Goal: Task Accomplishment & Management: Complete application form

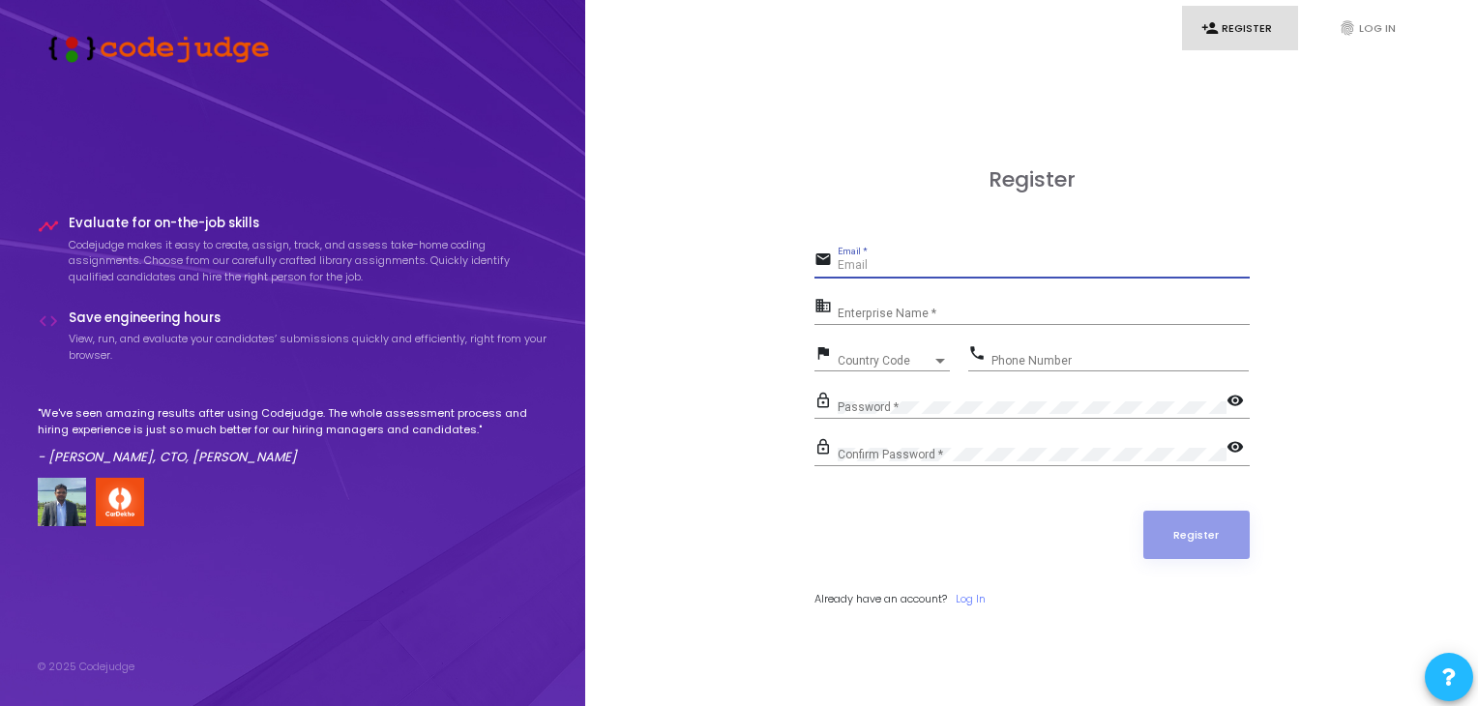
click at [872, 264] on input "Email *" at bounding box center [1044, 266] width 412 height 14
type input "[EMAIL_ADDRESS][DOMAIN_NAME]"
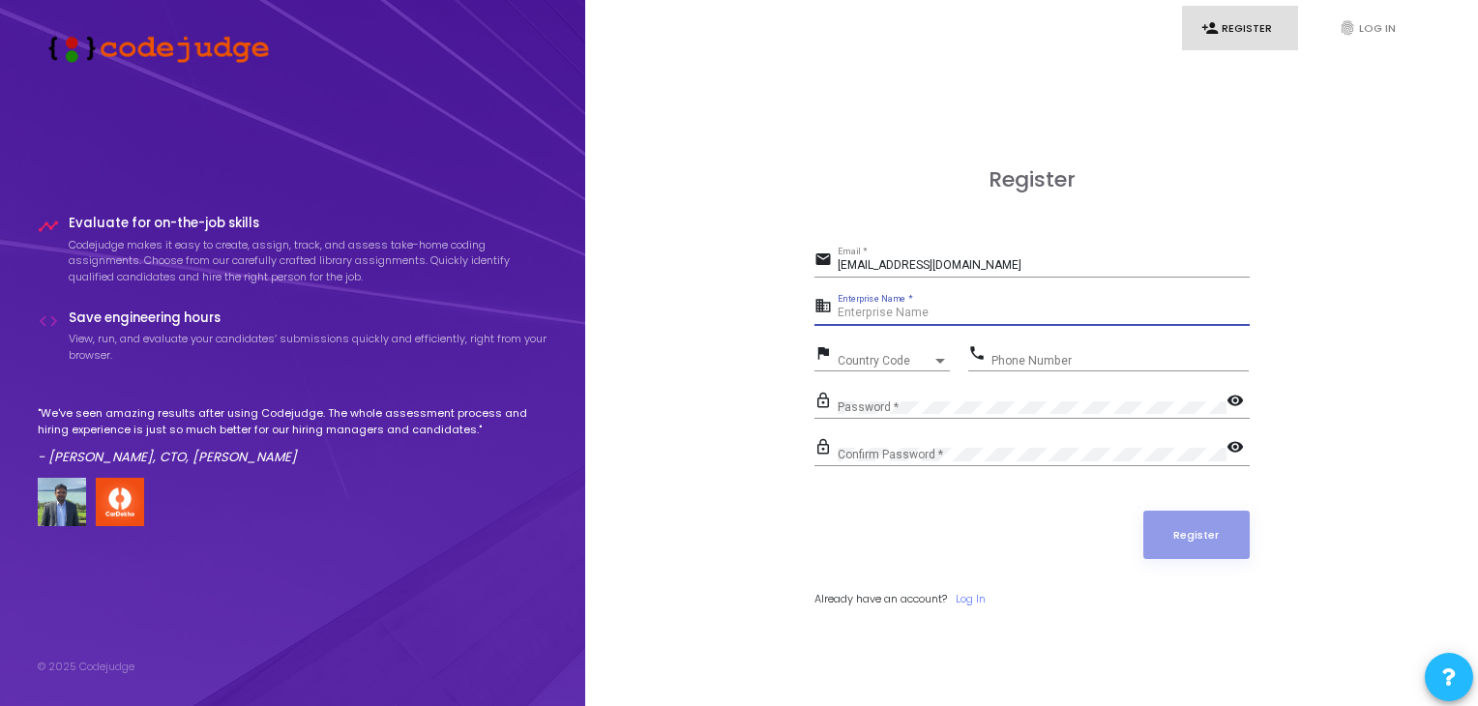
click at [924, 313] on input "Enterprise Name *" at bounding box center [1044, 314] width 412 height 14
paste input "Payoneer - WFM"
type input "Payoneer"
click at [903, 355] on div "Country Code" at bounding box center [885, 361] width 95 height 12
type input "9"
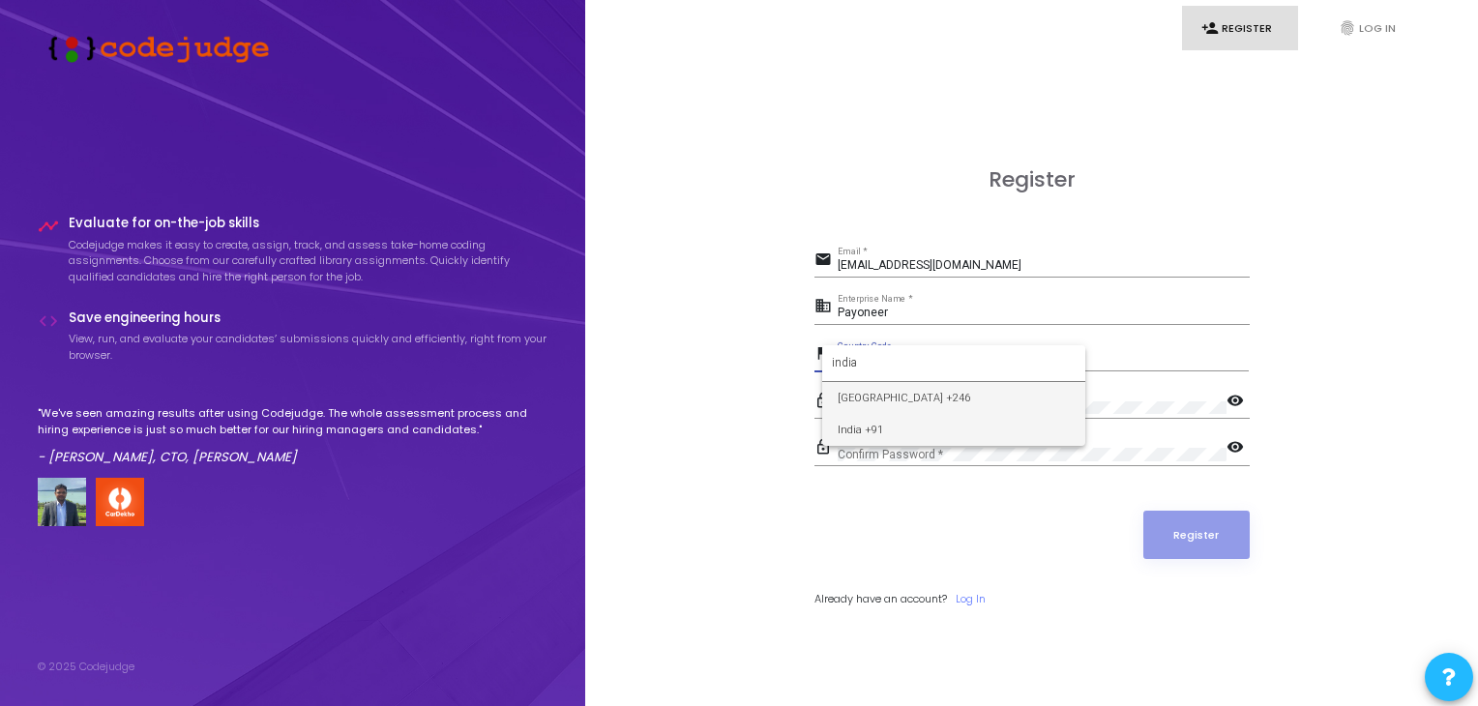
type input "india"
click at [970, 429] on span "India +91" at bounding box center [954, 430] width 232 height 32
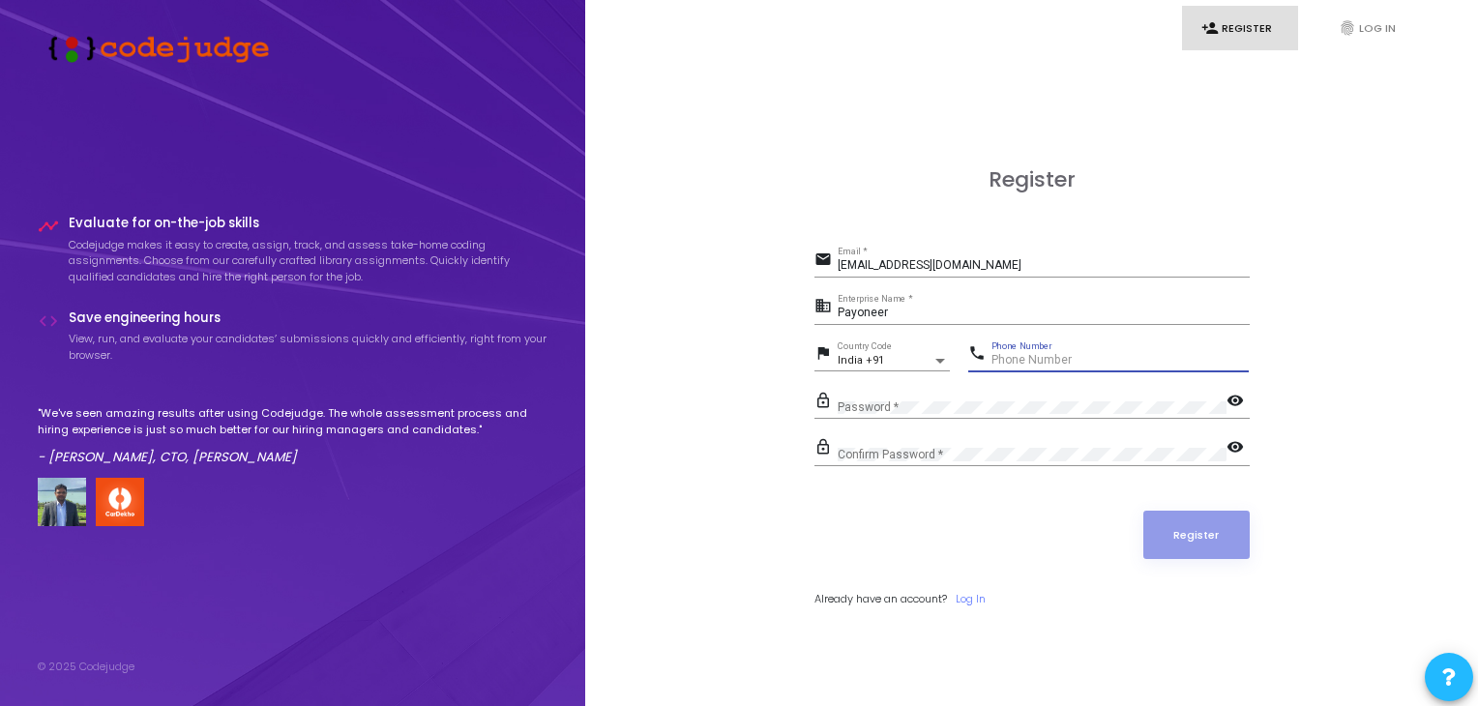
click at [1047, 354] on input "Phone Number" at bounding box center [1120, 361] width 257 height 14
type input "7408547364"
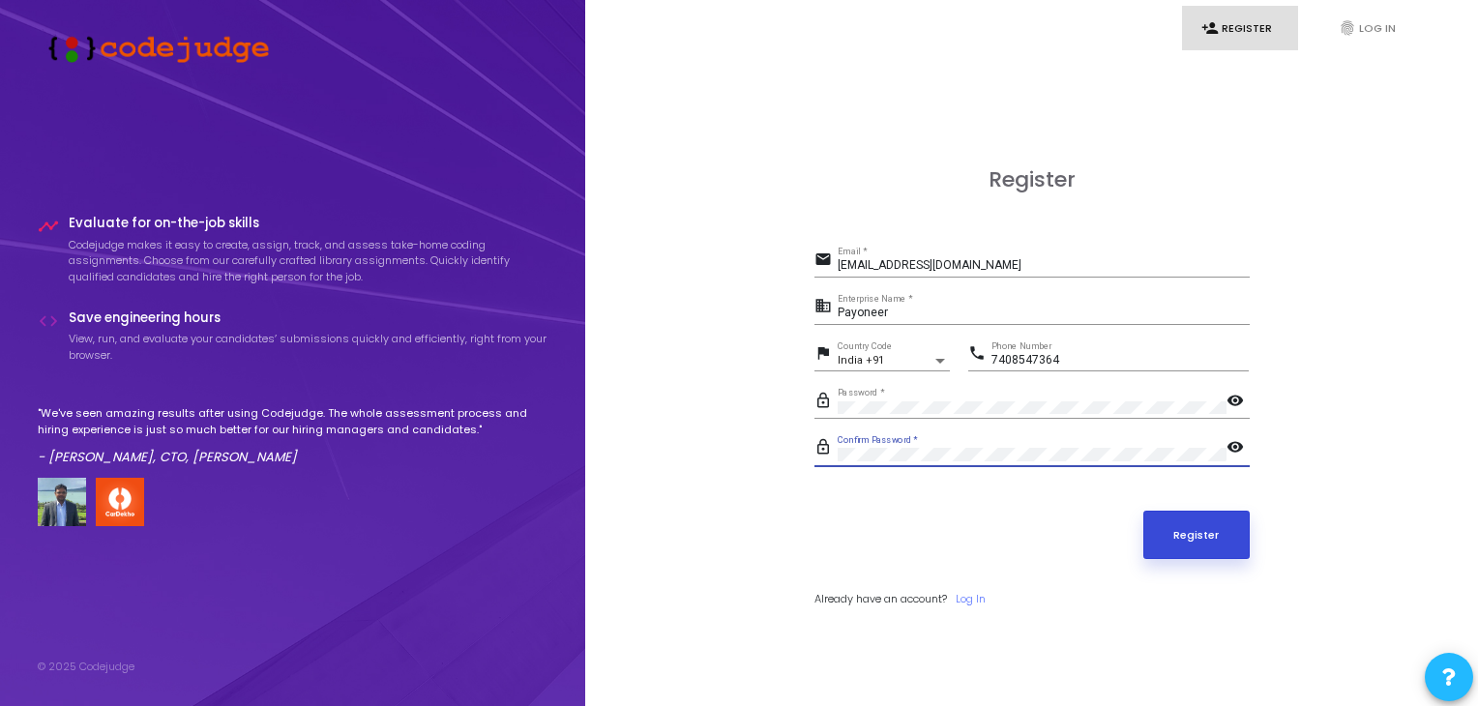
click at [1188, 530] on button "Register" at bounding box center [1196, 535] width 106 height 48
click at [1231, 452] on mat-icon "visibility" at bounding box center [1238, 448] width 23 height 23
click at [1242, 396] on mat-icon "visibility" at bounding box center [1238, 402] width 23 height 23
click at [1208, 529] on button "Register" at bounding box center [1196, 535] width 106 height 48
click at [1215, 526] on button "Register" at bounding box center [1196, 535] width 106 height 48
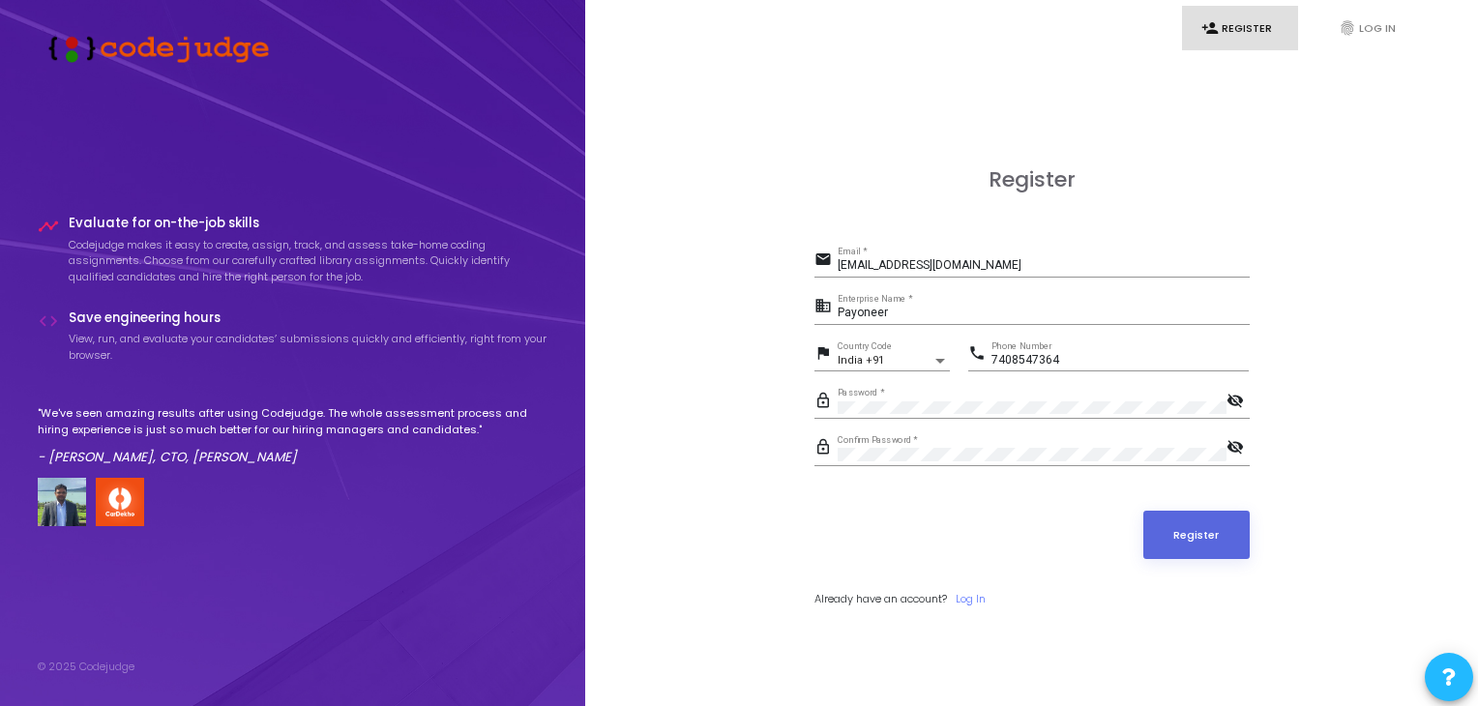
click at [1027, 256] on div "[EMAIL_ADDRESS][DOMAIN_NAME] Email *" at bounding box center [1044, 262] width 412 height 30
click at [1347, 40] on link "fingerprint Log In" at bounding box center [1378, 28] width 116 height 45
